Goal: Task Accomplishment & Management: Use online tool/utility

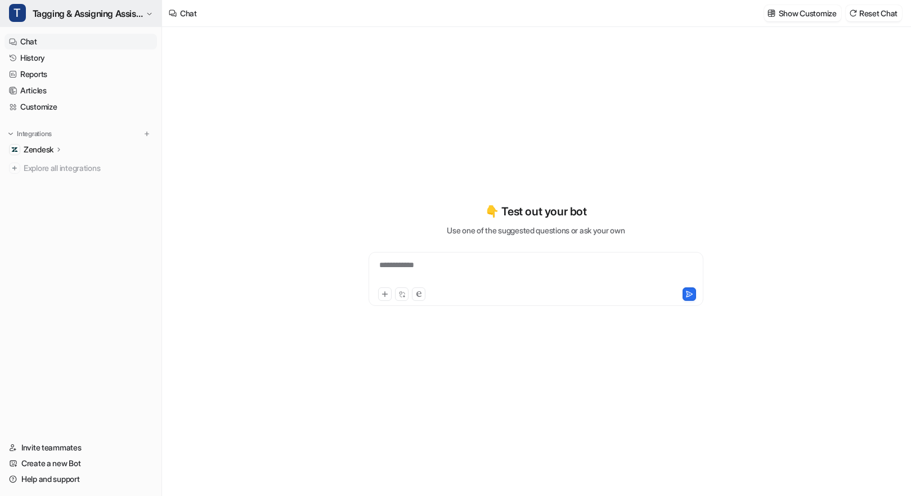
click at [118, 20] on span "Tagging & Assigning Assistant" at bounding box center [88, 14] width 110 height 16
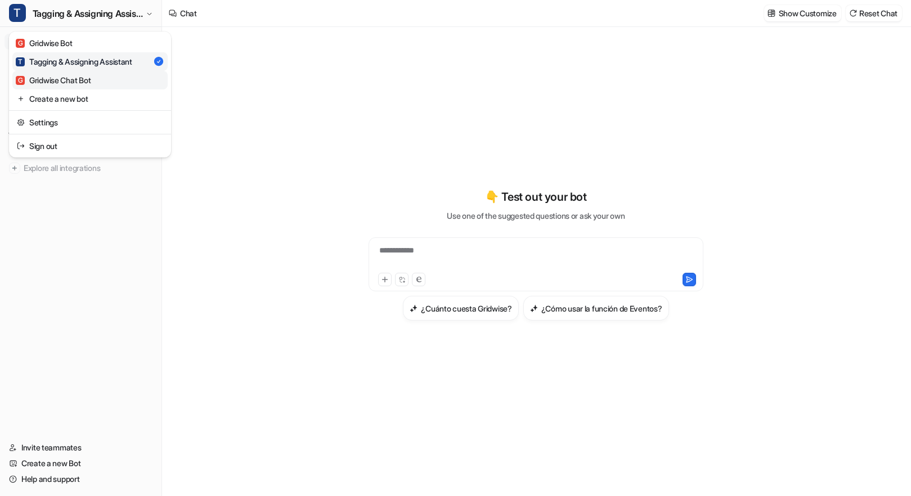
click at [75, 77] on div "G Gridwise Chat Bot" at bounding box center [53, 80] width 75 height 12
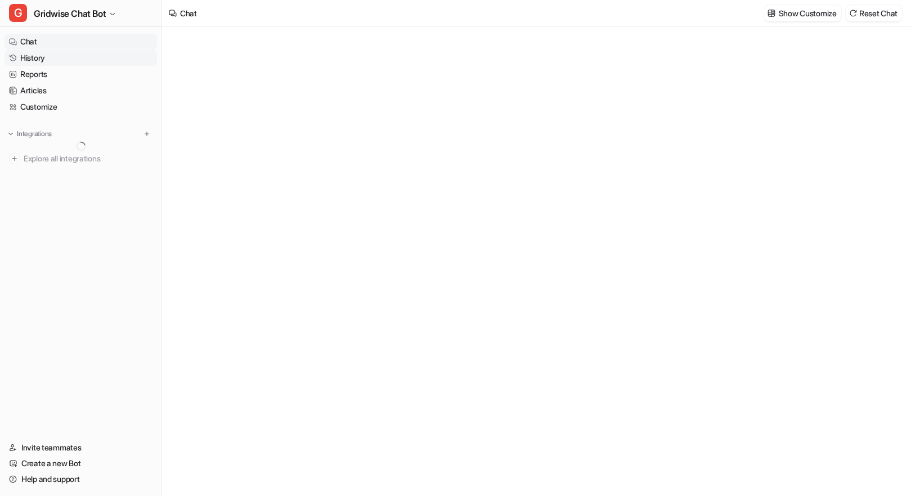
click at [50, 59] on link "History" at bounding box center [81, 58] width 153 height 16
type textarea "**********"
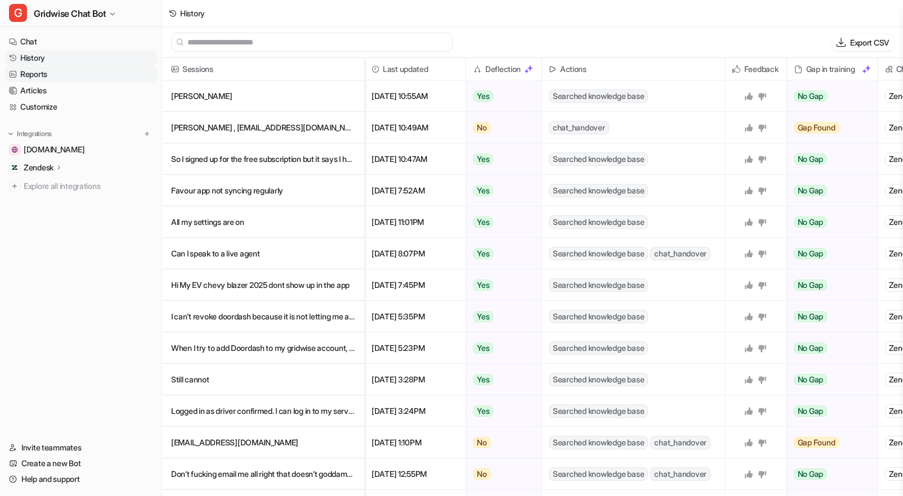
click at [50, 73] on link "Reports" at bounding box center [81, 74] width 153 height 16
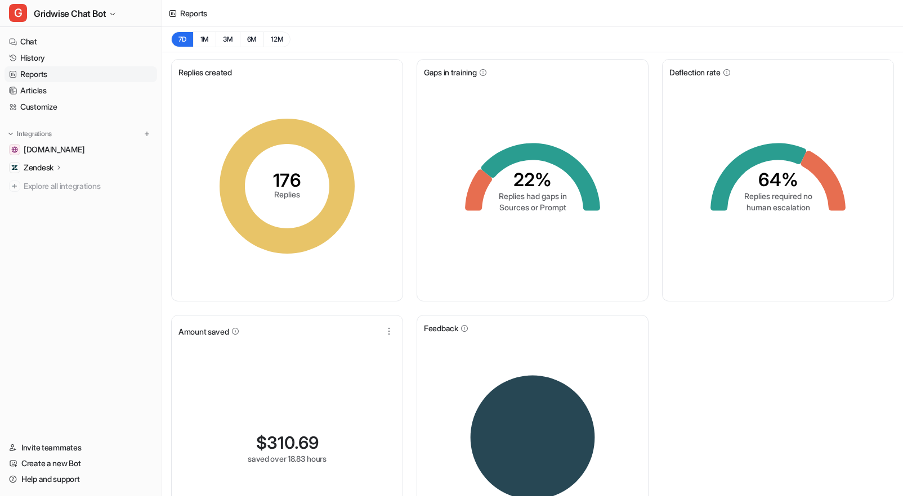
click at [821, 356] on div "Replies created 176 Replies Gaps in training 22% Replies had gaps in Sources or…" at bounding box center [532, 311] width 741 height 518
click at [203, 37] on button "1M" at bounding box center [204, 40] width 23 height 16
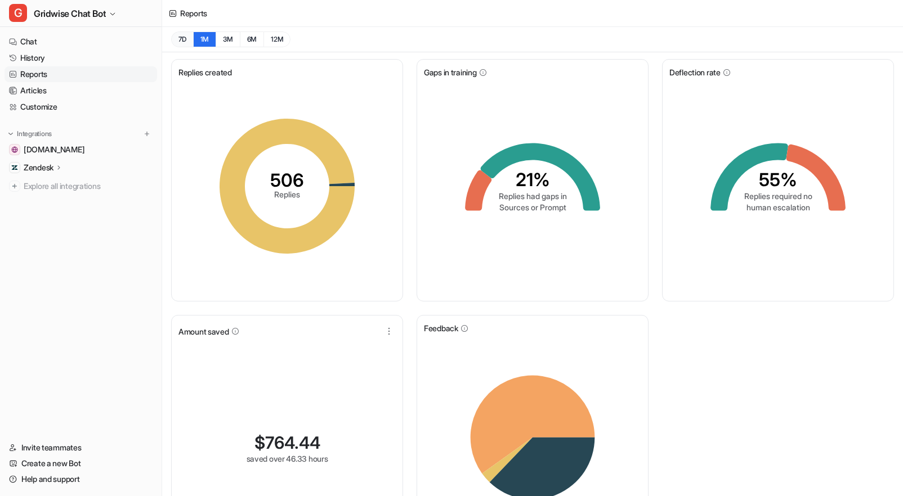
click at [185, 40] on button "7D" at bounding box center [182, 40] width 22 height 16
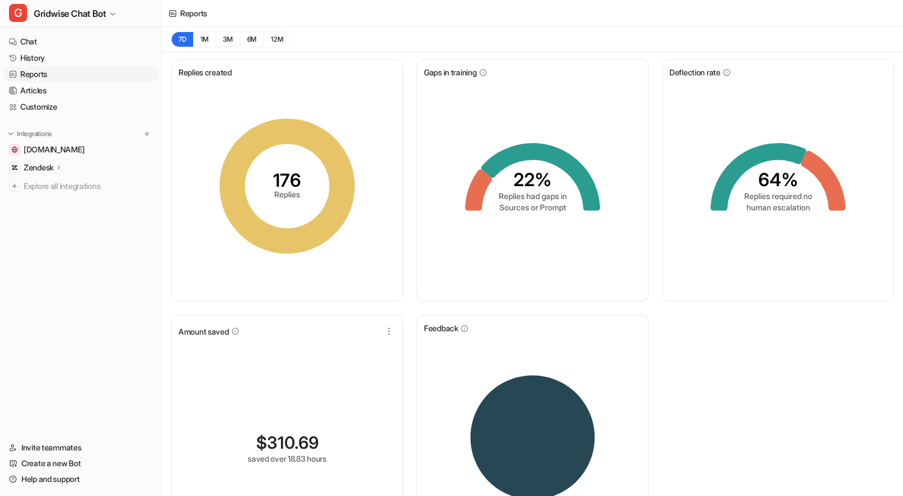
click at [742, 454] on div "Replies created 176 Replies Gaps in training 22% Replies had gaps in Sources or…" at bounding box center [532, 311] width 741 height 518
click at [211, 42] on button "1M" at bounding box center [204, 40] width 23 height 16
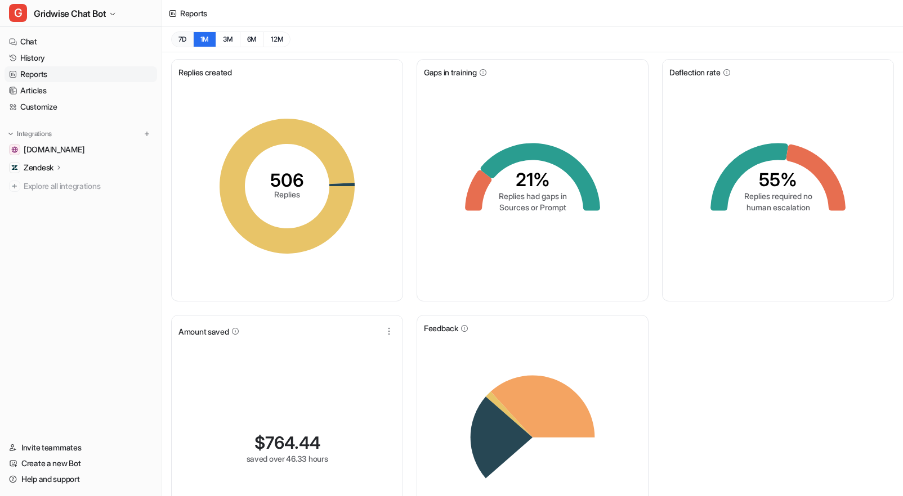
click at [186, 43] on button "7D" at bounding box center [182, 40] width 22 height 16
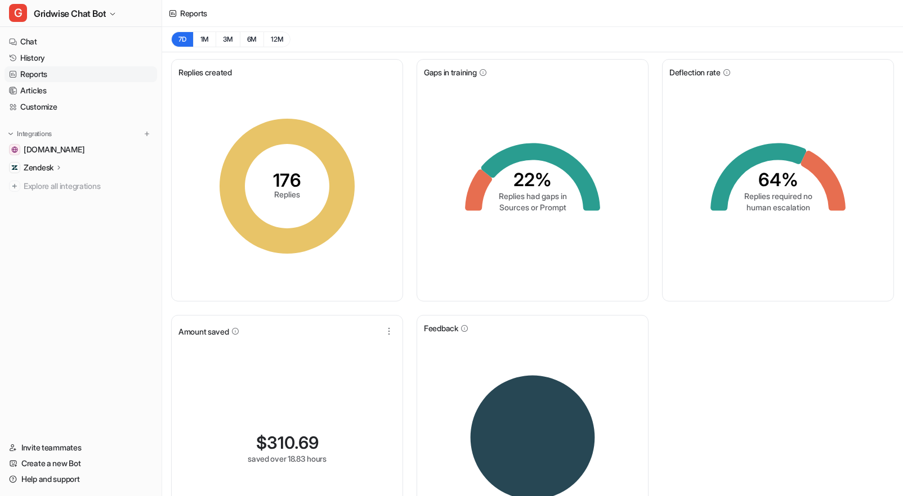
click at [411, 8] on div "Reports" at bounding box center [532, 13] width 741 height 27
